Goal: Task Accomplishment & Management: Use online tool/utility

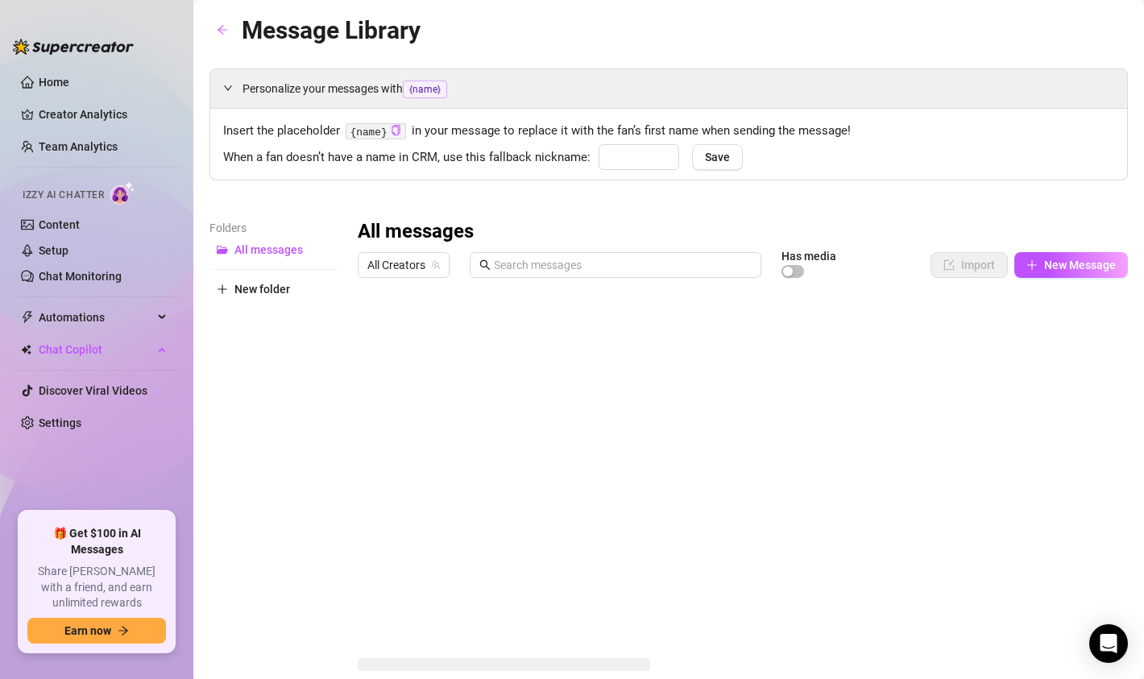
type input "babe"
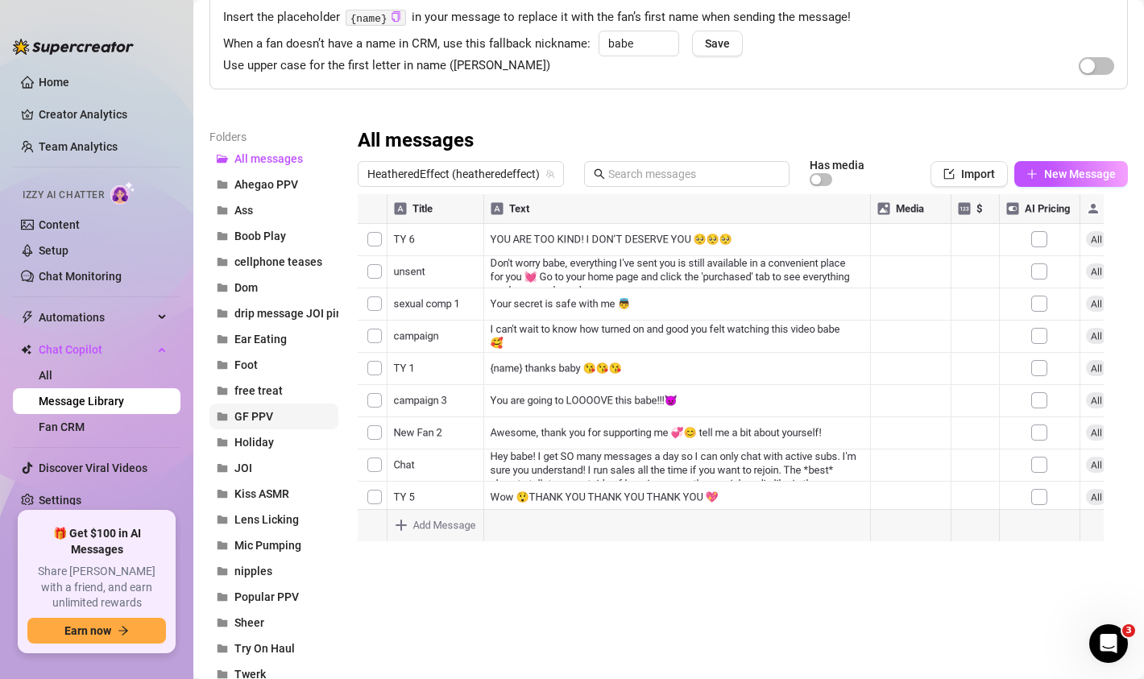
scroll to position [184, 0]
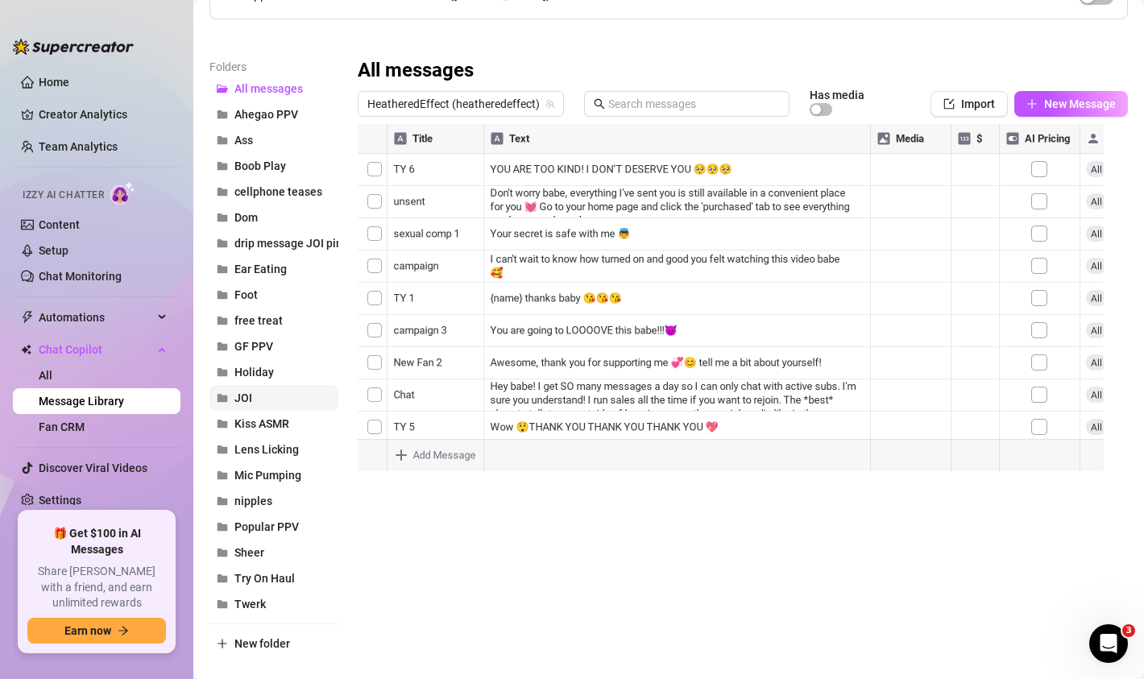
click at [244, 400] on span "JOI" at bounding box center [243, 397] width 18 height 13
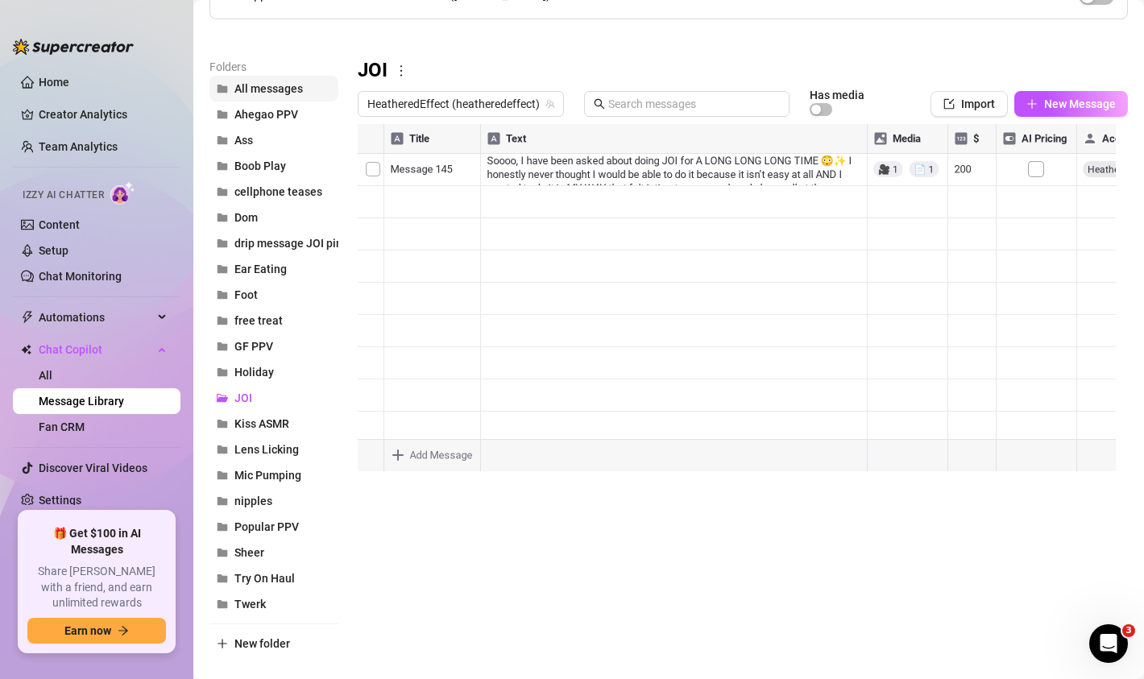
click at [267, 92] on span "All messages" at bounding box center [268, 88] width 68 height 13
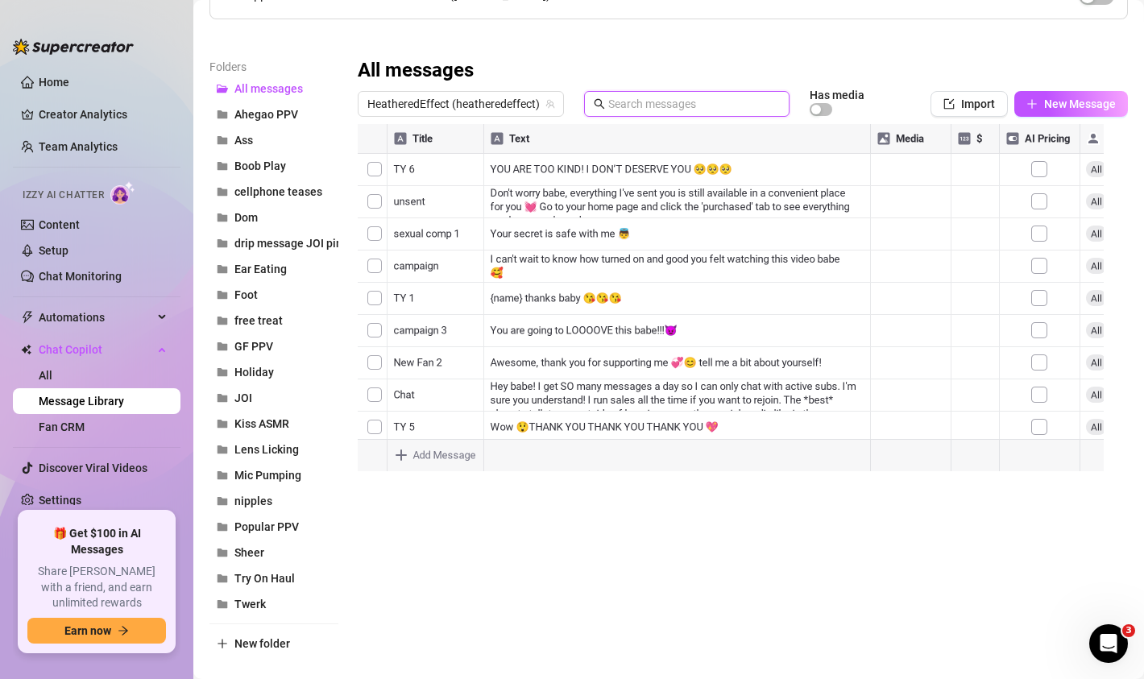
click at [633, 106] on input "text" at bounding box center [694, 104] width 172 height 18
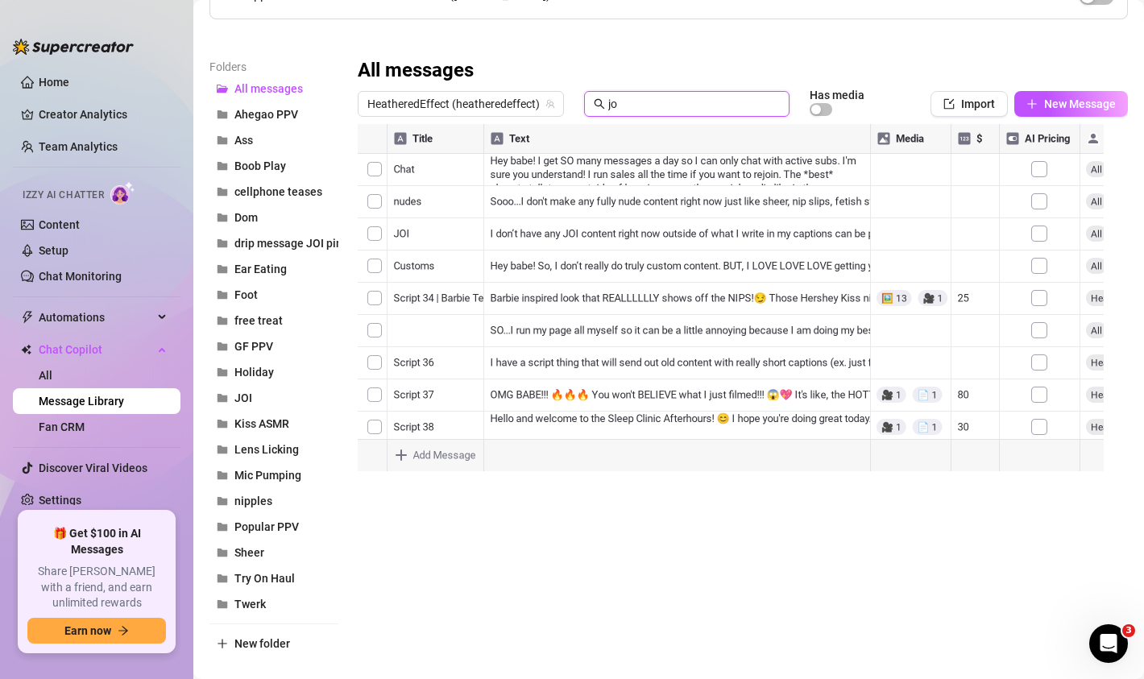
type input "j"
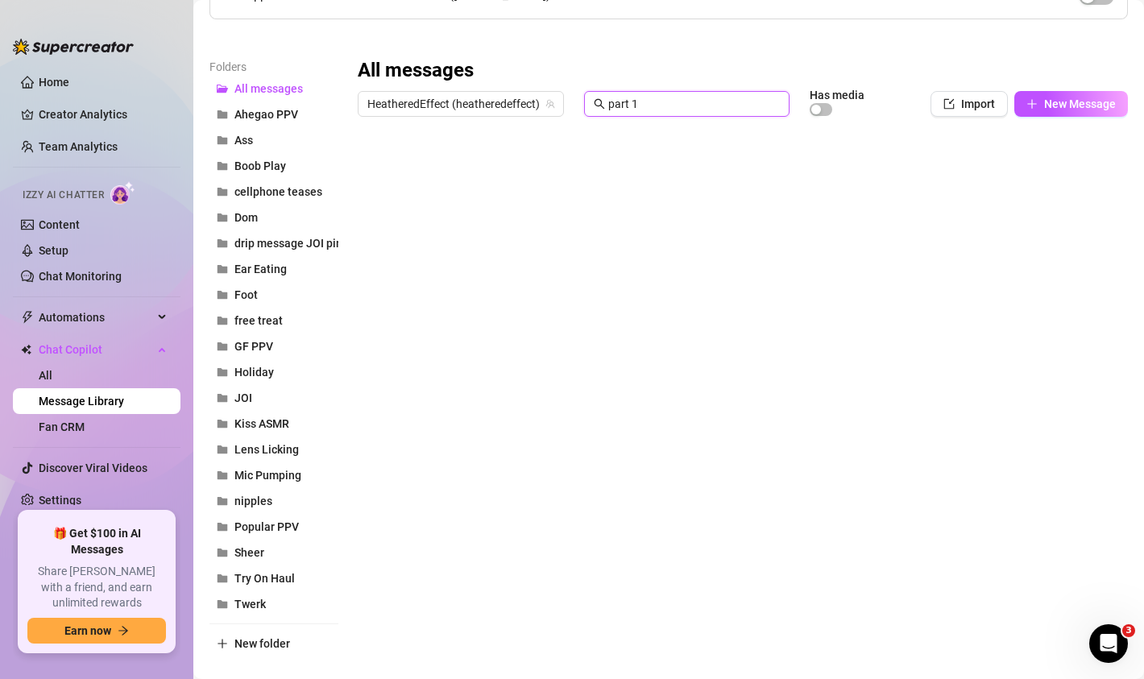
type input "part 1"
click at [615, 171] on div at bounding box center [737, 303] width 758 height 359
click at [592, 170] on div at bounding box center [737, 303] width 758 height 359
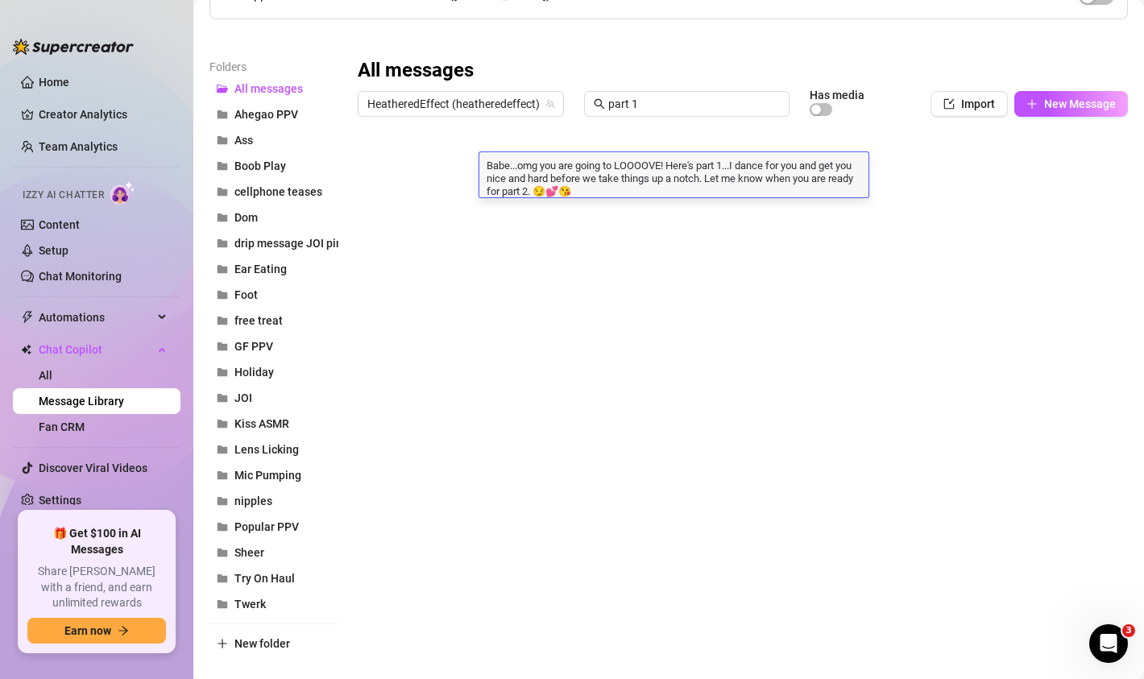
click at [592, 170] on textarea "Babe...omg you are going to LOOOOVE! Here's part 1...I dance for you and get yo…" at bounding box center [673, 177] width 389 height 40
click at [526, 166] on textarea "Babe...omg you are going to LOOOOVE! Here's part 1...I dance for you and get yo…" at bounding box center [673, 177] width 389 height 40
click at [561, 185] on textarea "Babe...omg you are going to LOOOOVE! Here's part 1...I dance for you and get yo…" at bounding box center [673, 177] width 389 height 40
click at [665, 195] on textarea "Babe...omg you are going to LOOOOVE! Here's part 1...I dance for you and get yo…" at bounding box center [673, 177] width 389 height 40
click at [437, 177] on div at bounding box center [737, 303] width 758 height 359
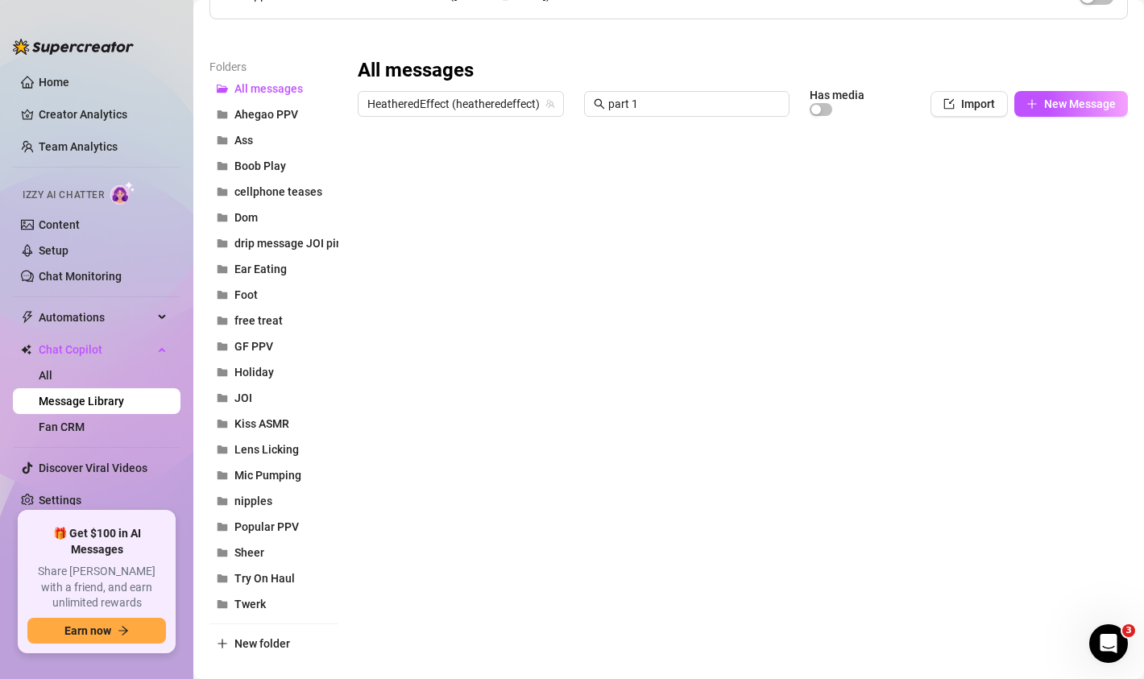
click at [428, 173] on div at bounding box center [737, 303] width 758 height 359
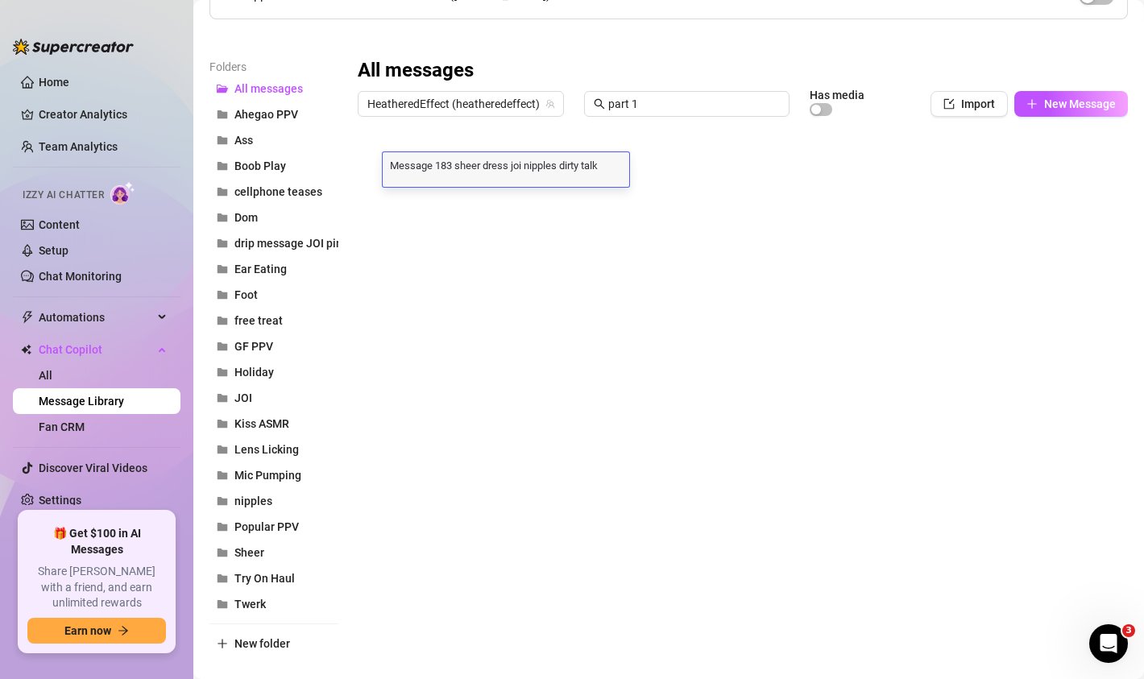
scroll to position [0, 0]
click at [427, 172] on div "Message 183 sheer dress joi nipples dirty talk dancing Message 183 sheer dress …" at bounding box center [506, 169] width 246 height 35
click at [433, 171] on textarea "Message 183 sheer dress joi nipples dirty talk dancing" at bounding box center [506, 164] width 246 height 14
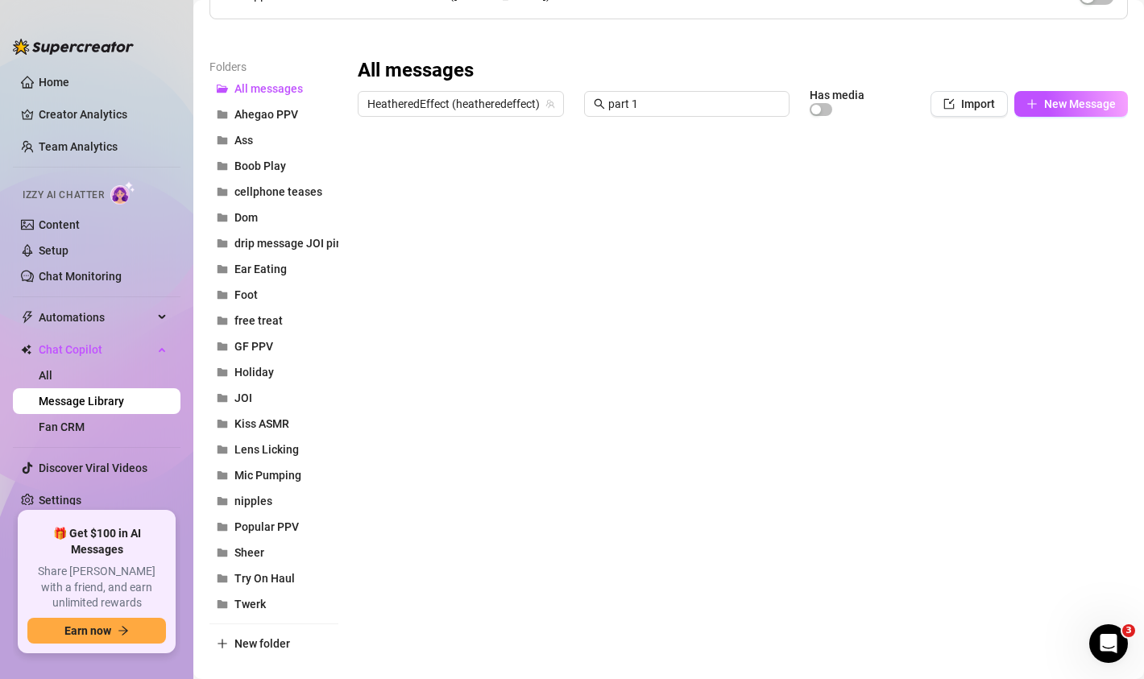
click at [674, 172] on div at bounding box center [737, 303] width 758 height 359
click at [371, 168] on div at bounding box center [737, 303] width 758 height 359
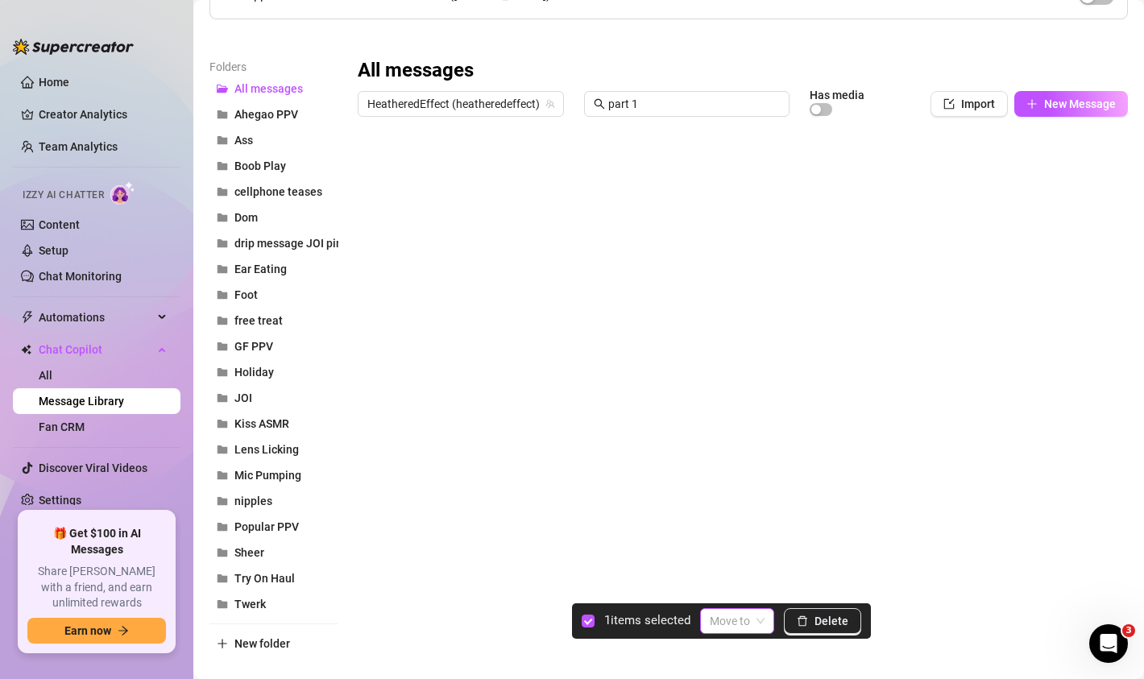
click at [755, 617] on span at bounding box center [737, 621] width 55 height 24
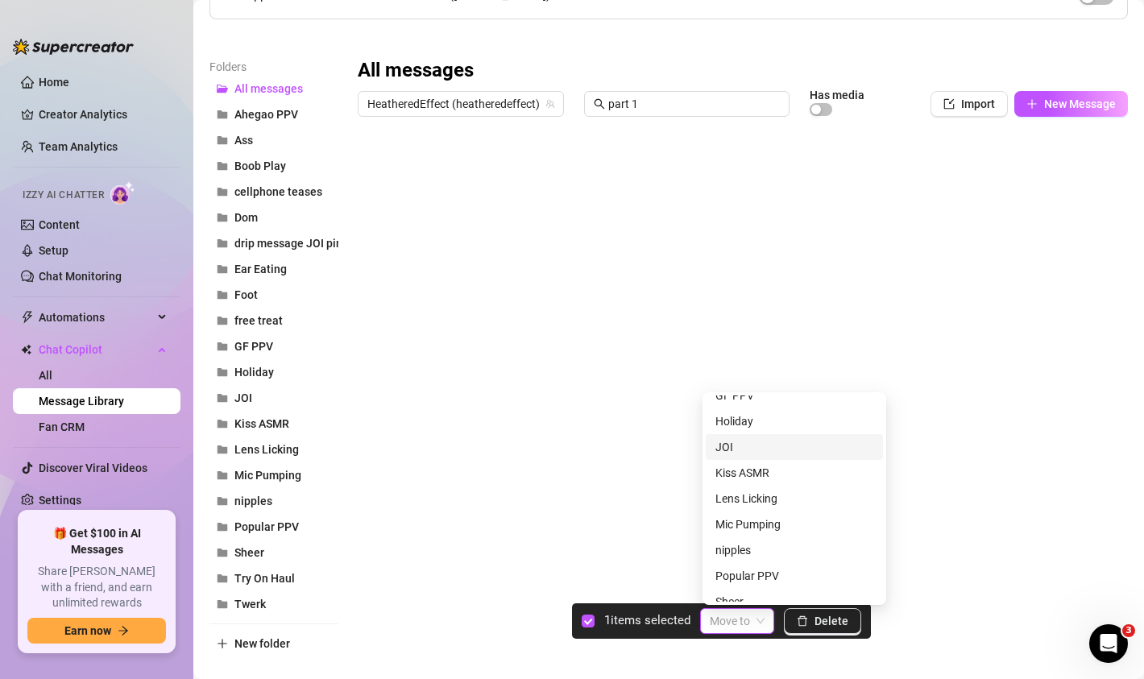
click at [745, 447] on div "JOI" at bounding box center [794, 447] width 158 height 18
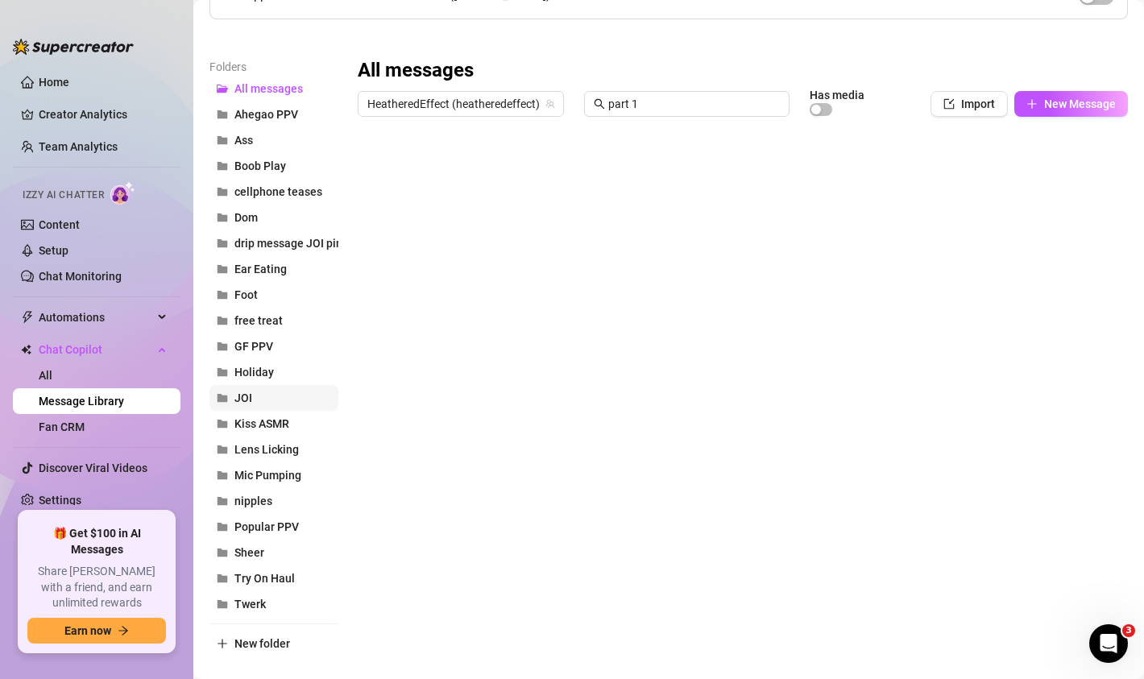
click at [247, 400] on span "JOI" at bounding box center [243, 397] width 18 height 13
click at [433, 163] on div at bounding box center [737, 303] width 758 height 359
click at [430, 175] on div at bounding box center [737, 303] width 758 height 359
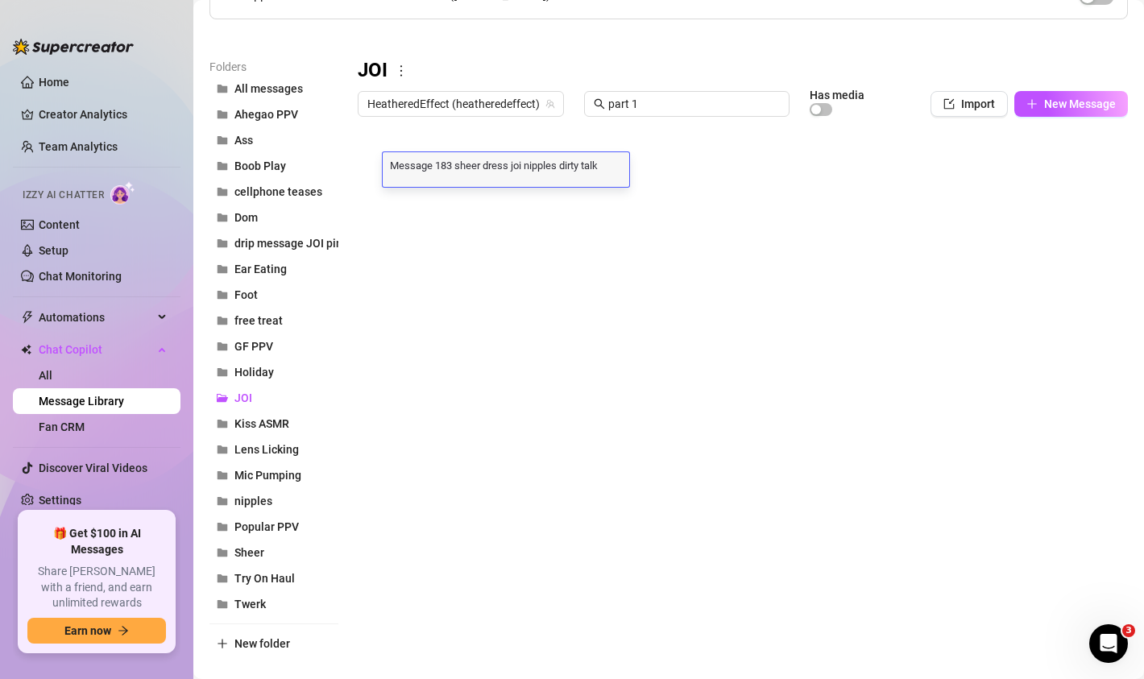
click at [430, 175] on div "Message 183 sheer dress joi nipples dirty talk dancing Message 183 sheer dress …" at bounding box center [506, 169] width 246 height 35
click at [444, 169] on textarea "Message 183 sheer dress joi nipples dirty talk dancing" at bounding box center [506, 164] width 246 height 14
drag, startPoint x: 454, startPoint y: 166, endPoint x: 437, endPoint y: 166, distance: 17.7
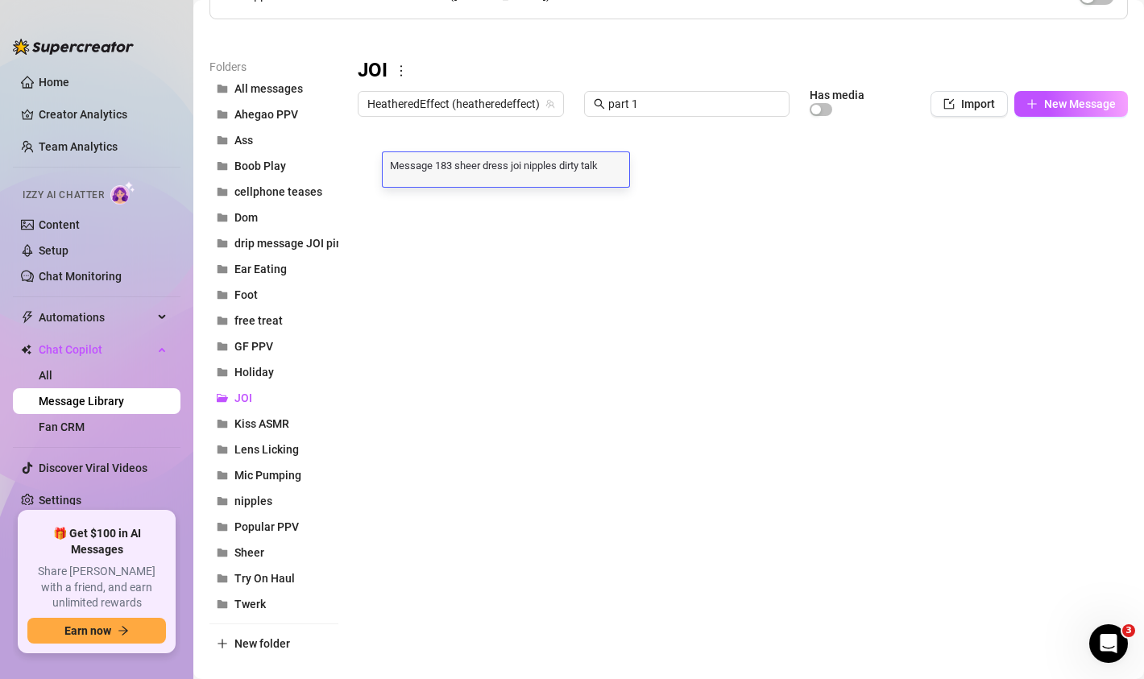
click at [437, 166] on textarea "Message 183 sheer dress joi nipples dirty talk dancing" at bounding box center [506, 164] width 246 height 14
drag, startPoint x: 605, startPoint y: 165, endPoint x: 374, endPoint y: 168, distance: 231.2
click at [374, 168] on div "Title Text Media $ AI Pricing Accounts Message 183 sheer dress joi nipples dirt…" at bounding box center [743, 303] width 770 height 359
click at [409, 172] on textarea "[DATE] lofi asmrr [PERSON_NAME] sheer dress, nips, countdown part 1dancing" at bounding box center [544, 170] width 322 height 27
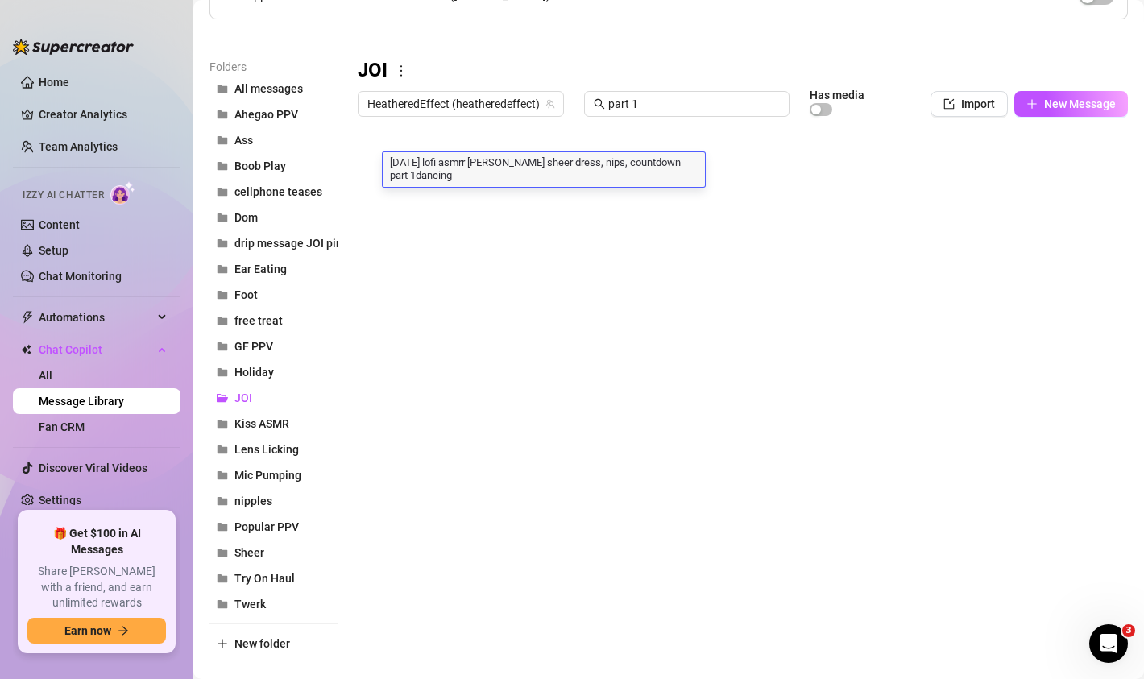
click at [409, 172] on textarea "[DATE] lofi asmrr [PERSON_NAME] sheer dress, nips, countdown part 1dancing" at bounding box center [544, 170] width 322 height 27
click at [433, 176] on textarea "[DATE] lofi asmrr [PERSON_NAME] sheer dress, nips, countdown part 1dancing" at bounding box center [544, 170] width 322 height 27
type textarea "[DATE] lofi asmrr [PERSON_NAME] sheer dress, nips, countdown part 1"
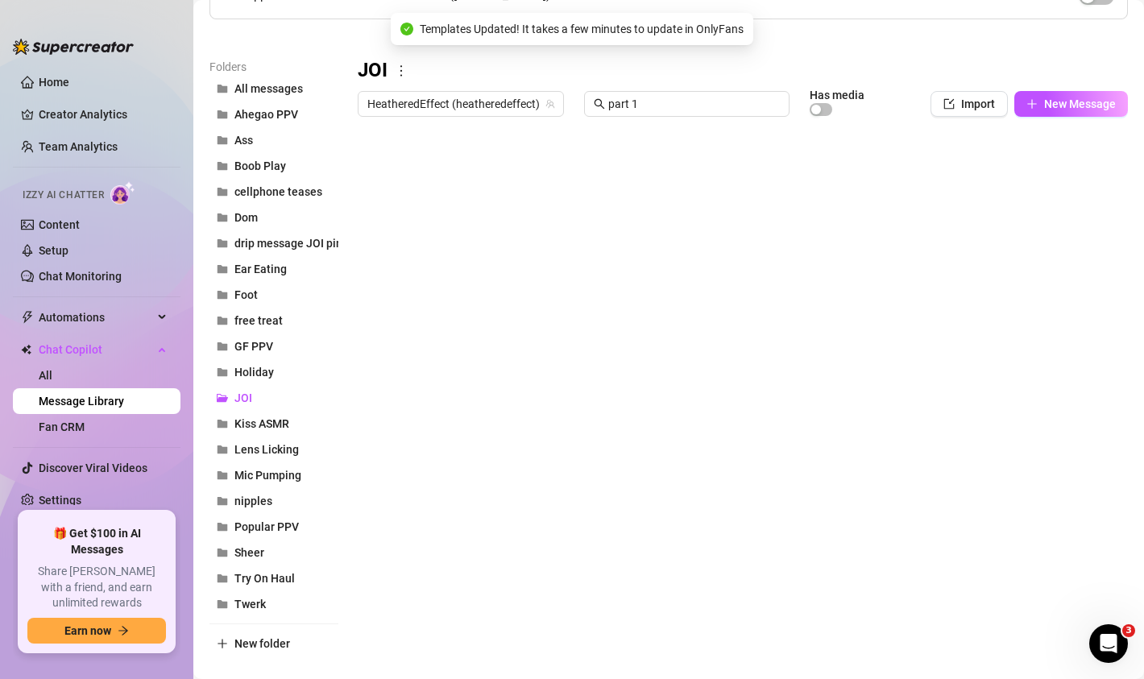
click at [437, 203] on div at bounding box center [737, 303] width 758 height 359
click at [888, 169] on div at bounding box center [737, 303] width 758 height 359
click at [447, 172] on div at bounding box center [737, 303] width 758 height 359
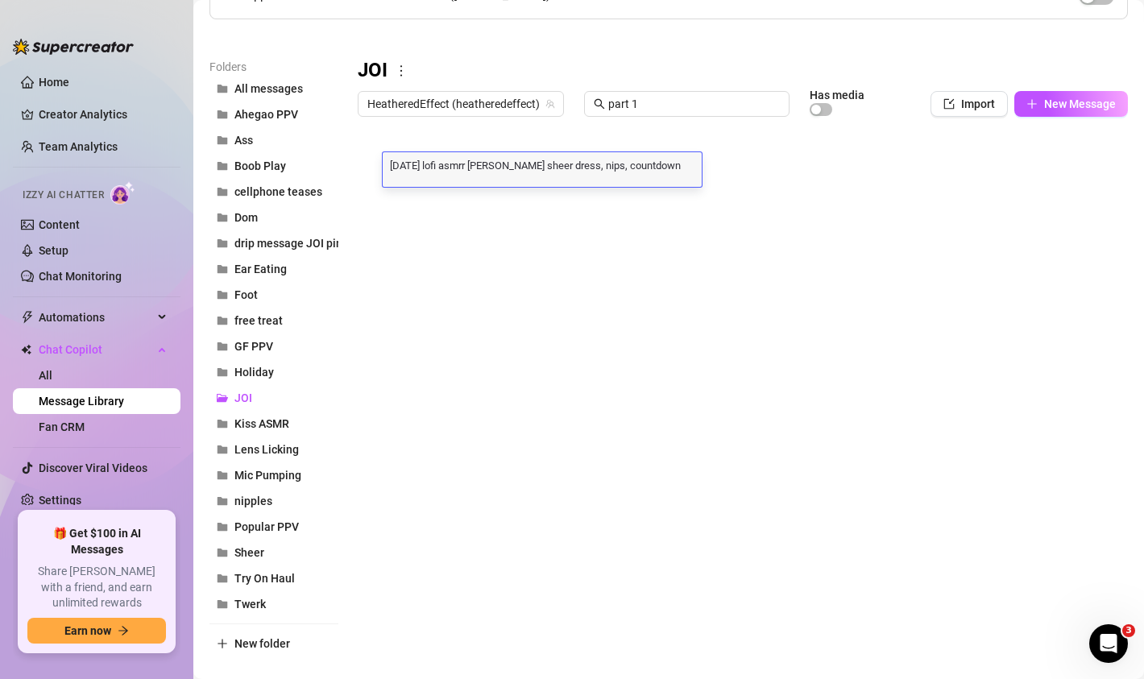
scroll to position [0, 0]
